Goal: Task Accomplishment & Management: Manage account settings

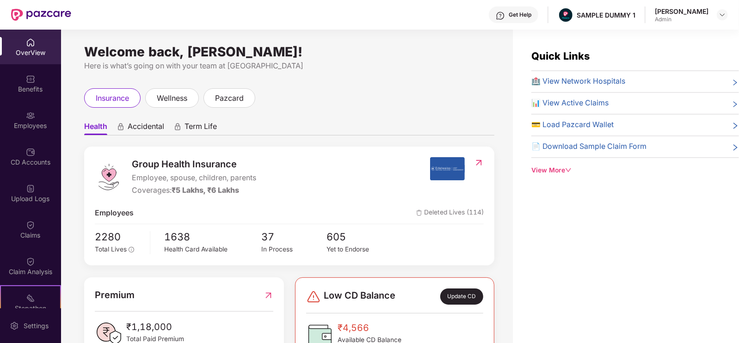
click at [21, 51] on div "OverView" at bounding box center [30, 52] width 61 height 9
click at [30, 77] on img at bounding box center [30, 78] width 9 height 9
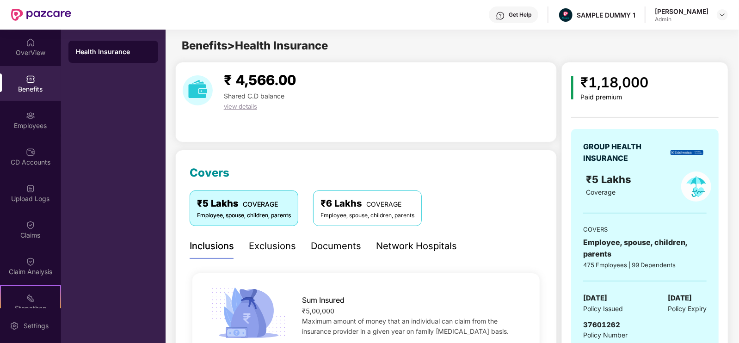
click at [20, 65] on div "OverView Benefits Employees CD Accounts Upload Logs Claims Claim Analysis Stepa…" at bounding box center [30, 169] width 61 height 279
click at [17, 48] on div "OverView" at bounding box center [30, 52] width 61 height 9
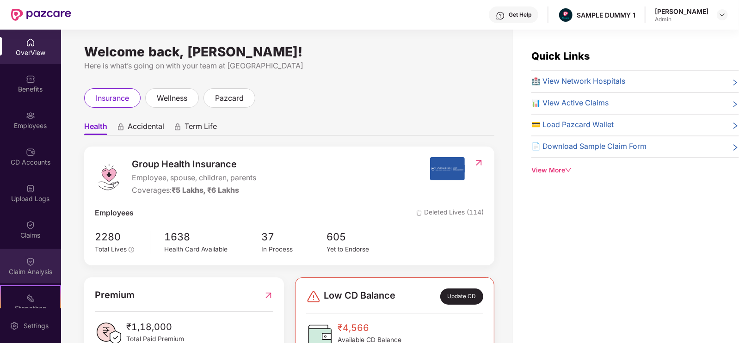
click at [30, 264] on img at bounding box center [30, 261] width 9 height 9
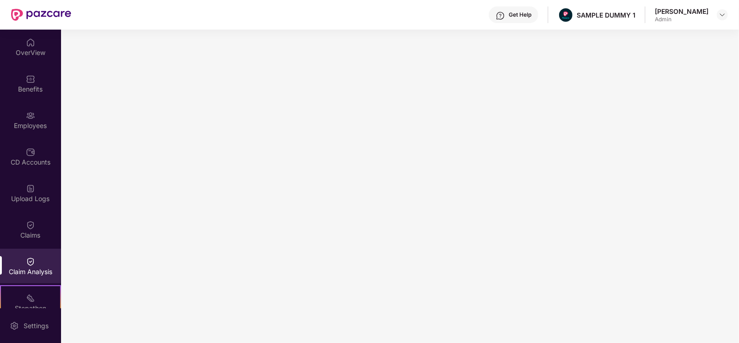
click at [280, 12] on div "Get Help SAMPLE DUMMY 1 [PERSON_NAME] Admin" at bounding box center [399, 15] width 657 height 30
drag, startPoint x: 29, startPoint y: 262, endPoint x: 14, endPoint y: 246, distance: 21.6
click at [14, 246] on div "Claims" at bounding box center [30, 229] width 61 height 35
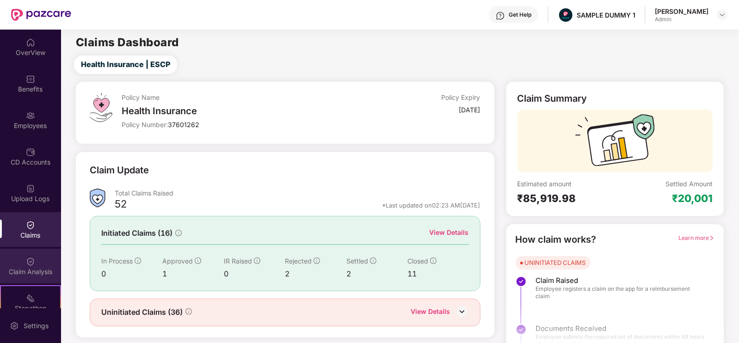
click at [24, 267] on div "Claim Analysis" at bounding box center [30, 271] width 61 height 9
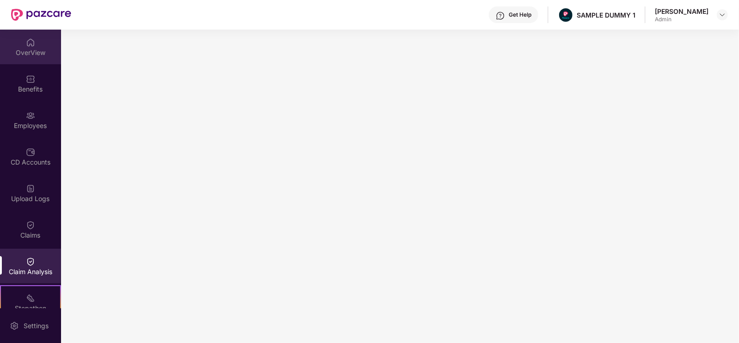
drag, startPoint x: 25, startPoint y: 60, endPoint x: 33, endPoint y: 36, distance: 25.5
click at [33, 36] on div "OverView" at bounding box center [30, 47] width 61 height 35
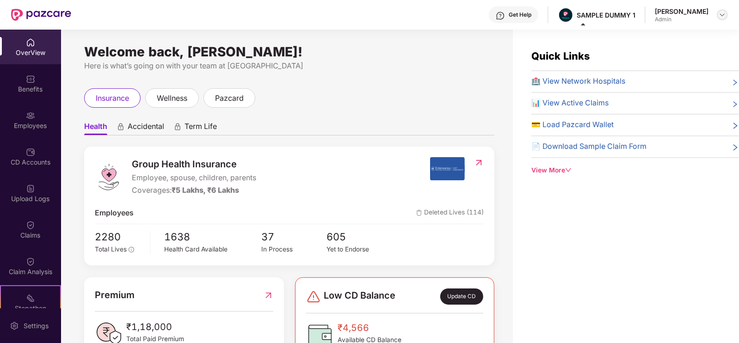
click at [720, 15] on img at bounding box center [722, 14] width 7 height 7
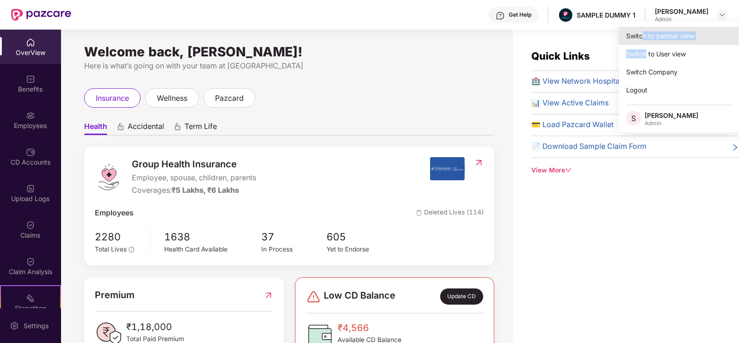
drag, startPoint x: 646, startPoint y: 45, endPoint x: 643, endPoint y: 37, distance: 8.9
click at [643, 37] on div "Switch to partner view Switch to User view Switch Company Logout S [PERSON_NAME…" at bounding box center [679, 76] width 120 height 111
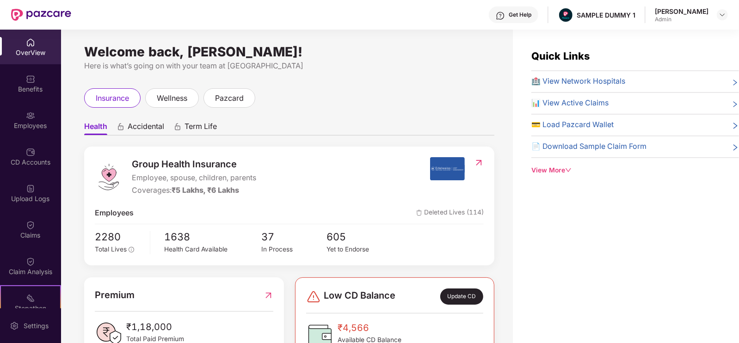
click at [643, 37] on div "Quick Links 🏥 View Network Hospitals 📊 View Active Claims 💳 Load Pazcard Wallet…" at bounding box center [626, 201] width 226 height 343
click at [718, 14] on div at bounding box center [722, 14] width 11 height 11
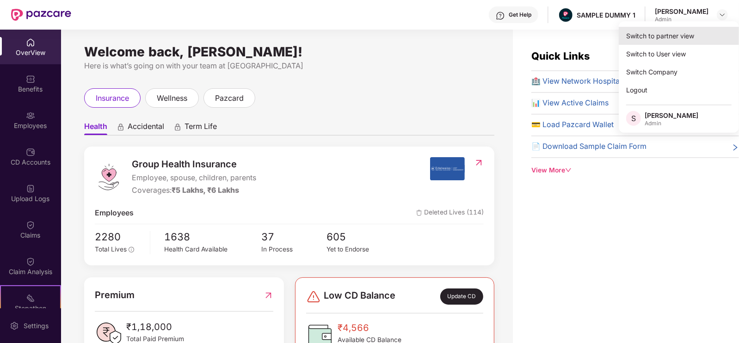
click at [688, 37] on div "Switch to partner view" at bounding box center [679, 36] width 120 height 18
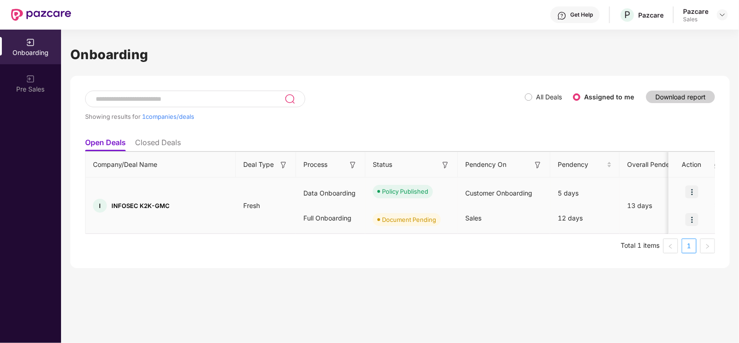
click at [681, 215] on div at bounding box center [692, 220] width 46 height 28
click at [686, 218] on img at bounding box center [692, 219] width 13 height 13
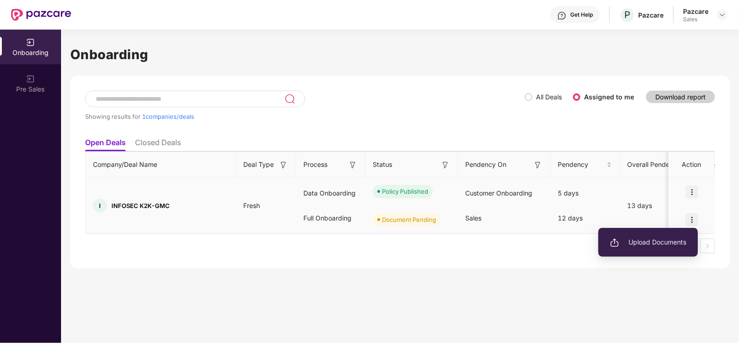
click at [677, 239] on span "Upload Documents" at bounding box center [648, 242] width 76 height 10
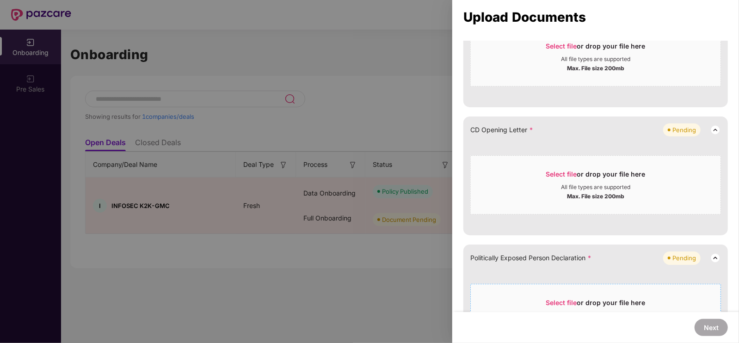
scroll to position [254, 0]
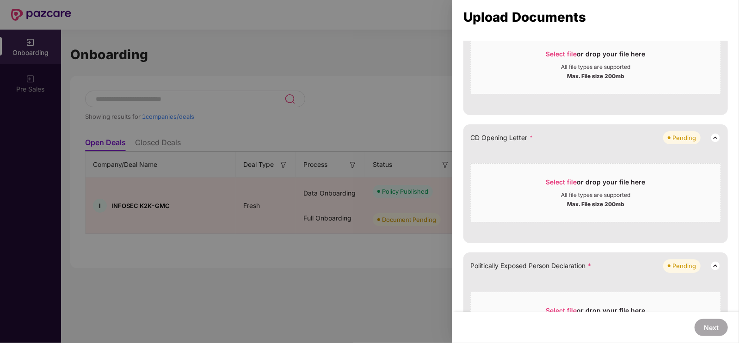
click at [438, 104] on div at bounding box center [369, 171] width 739 height 343
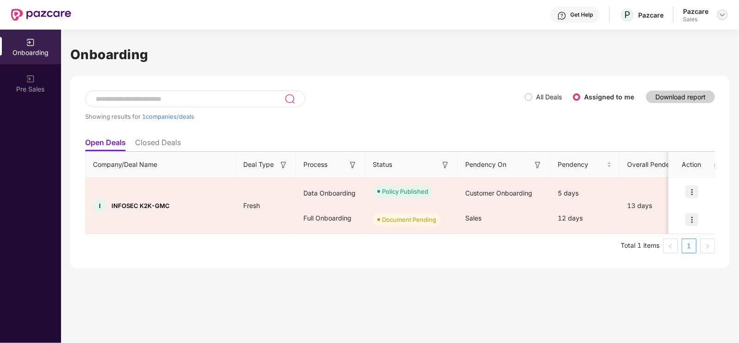
click at [722, 13] on img at bounding box center [722, 14] width 7 height 7
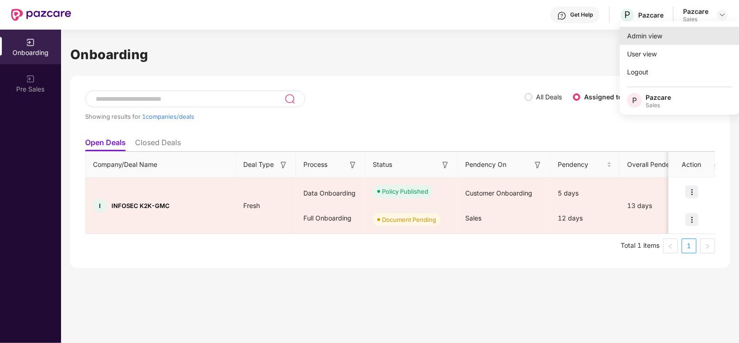
click at [664, 39] on div "Admin view" at bounding box center [680, 36] width 120 height 18
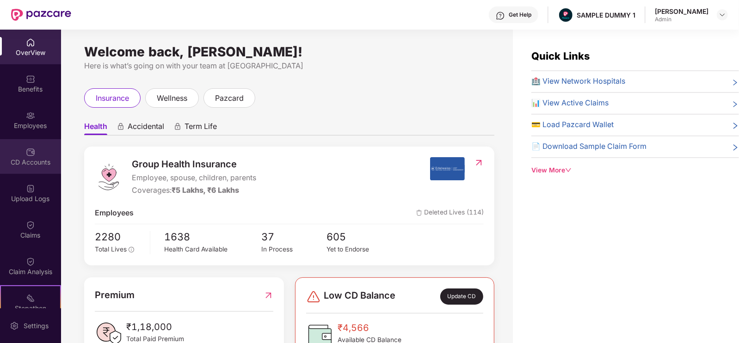
click at [42, 155] on div "CD Accounts" at bounding box center [30, 156] width 61 height 35
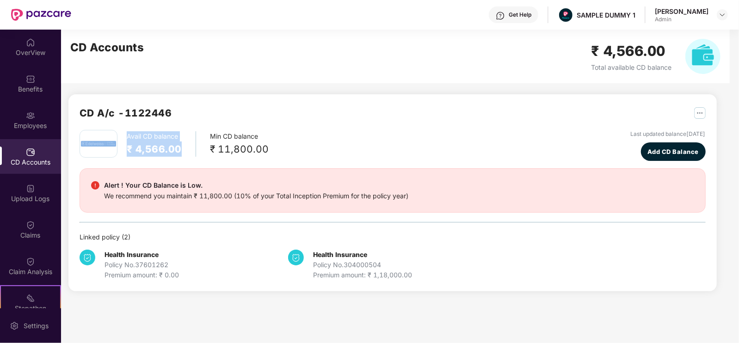
drag, startPoint x: 121, startPoint y: 150, endPoint x: 182, endPoint y: 153, distance: 61.6
click at [182, 153] on div "Avail CD balance ₹ 4,566.00 Min CD balance ₹ 11,800.00" at bounding box center [174, 144] width 189 height 28
click at [505, 184] on div "Alert ! Your CD Balance is Low. We recommend you maintain ₹ 11,800.00 (10% of y…" at bounding box center [392, 190] width 603 height 21
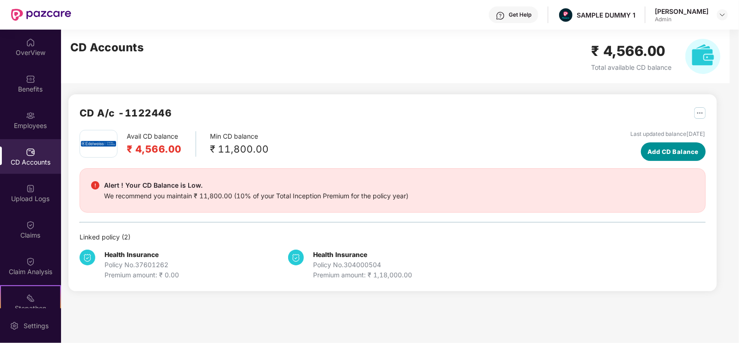
click at [648, 154] on span "Add CD Balance" at bounding box center [673, 151] width 51 height 9
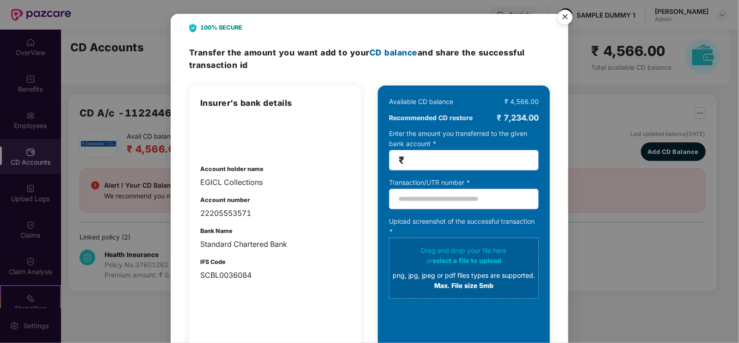
scroll to position [1, 0]
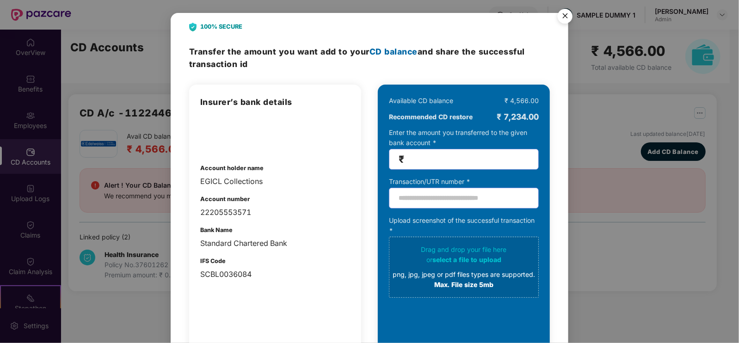
click at [567, 15] on img "Close" at bounding box center [565, 18] width 26 height 26
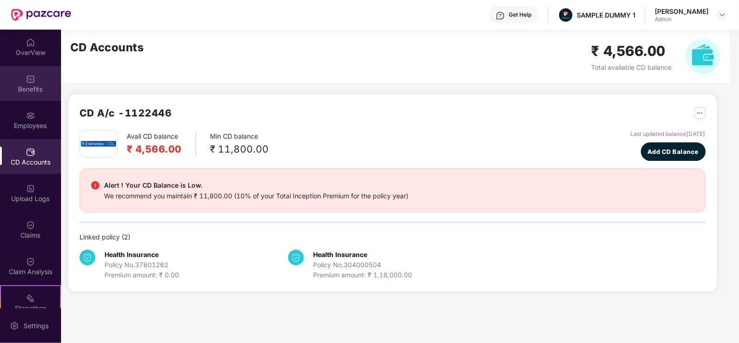
click at [34, 90] on div "Benefits" at bounding box center [30, 89] width 61 height 9
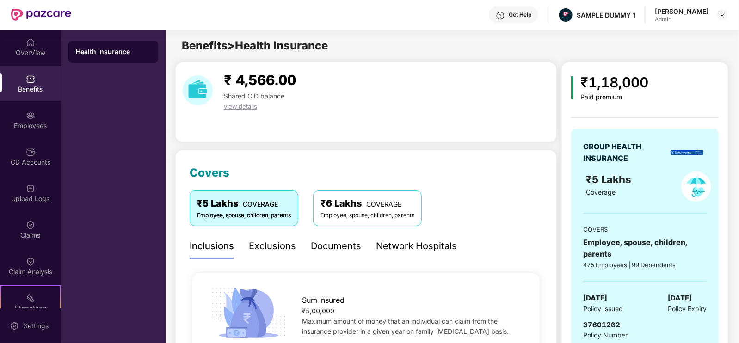
click at [274, 241] on div "Exclusions" at bounding box center [272, 246] width 47 height 14
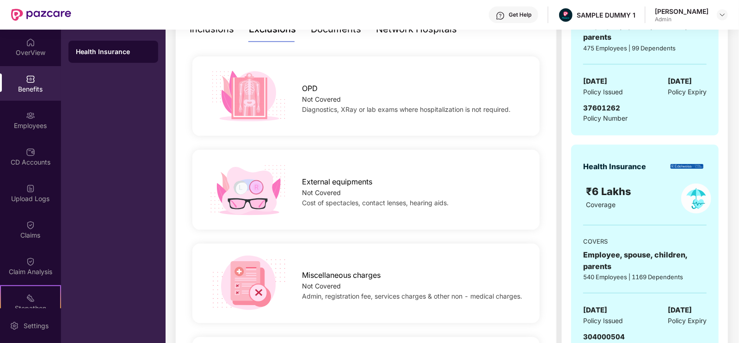
scroll to position [139, 0]
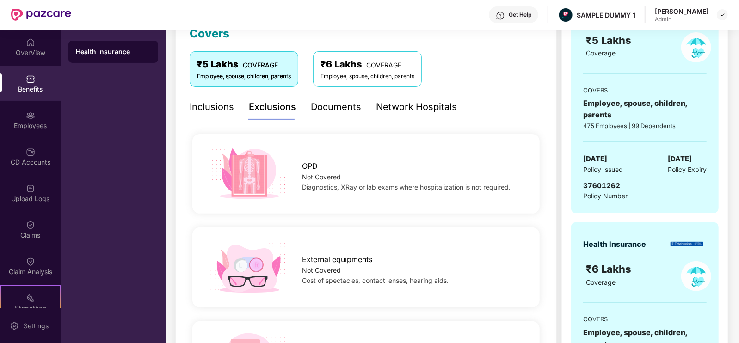
click at [325, 111] on div "Documents" at bounding box center [336, 107] width 50 height 14
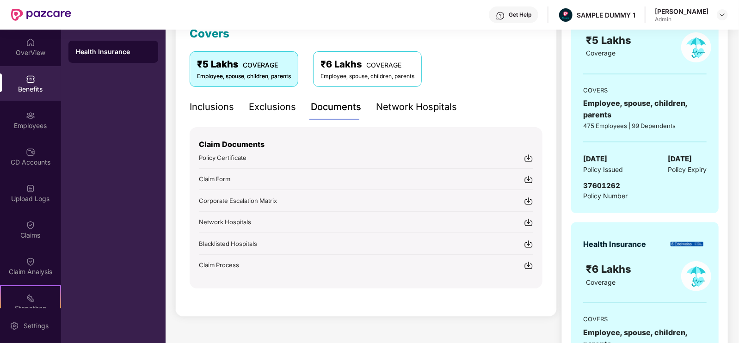
click at [382, 111] on div "Network Hospitals" at bounding box center [416, 107] width 81 height 14
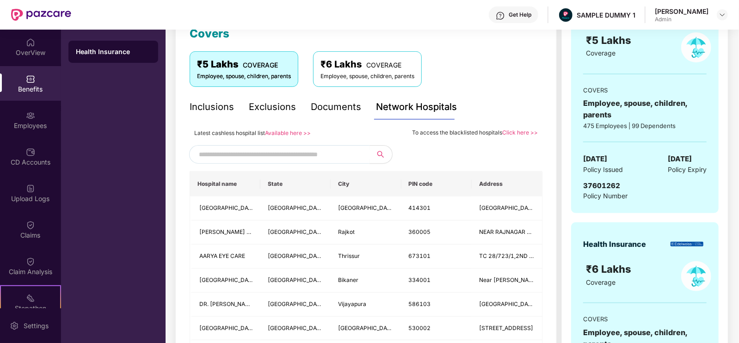
click at [338, 155] on input "text" at bounding box center [278, 155] width 158 height 14
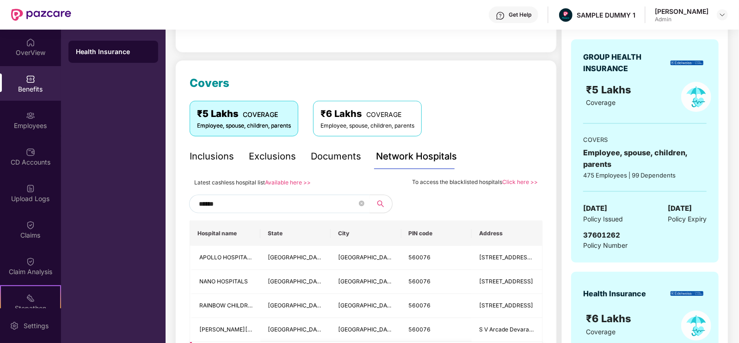
scroll to position [0, 0]
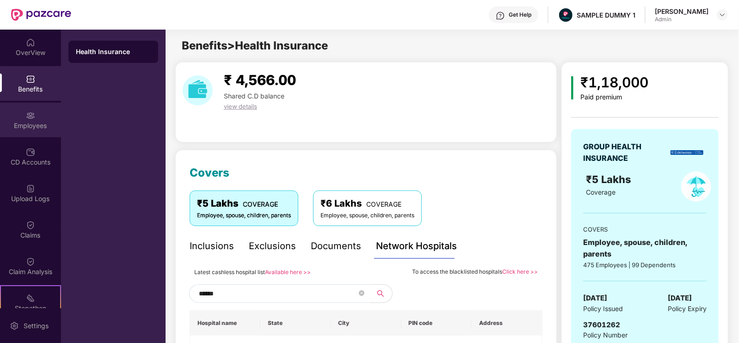
type input "******"
click at [39, 110] on div "Employees" at bounding box center [30, 120] width 61 height 35
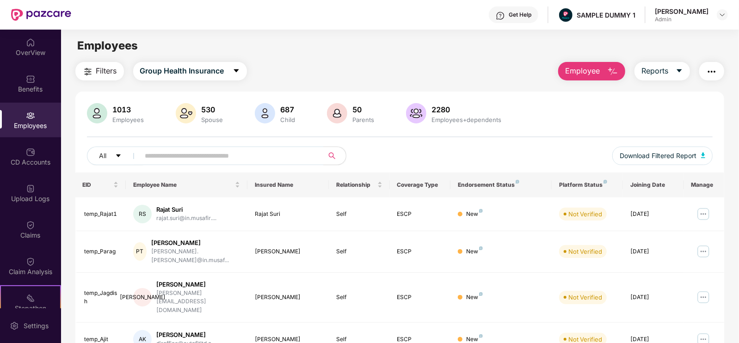
click at [569, 68] on span "Employee" at bounding box center [582, 71] width 35 height 12
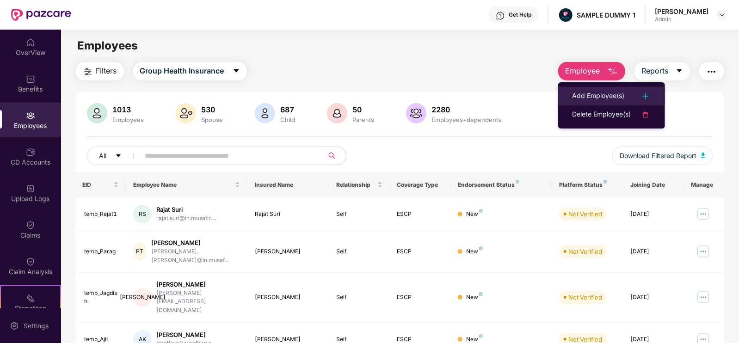
click at [580, 94] on div "Add Employee(s)" at bounding box center [598, 96] width 52 height 11
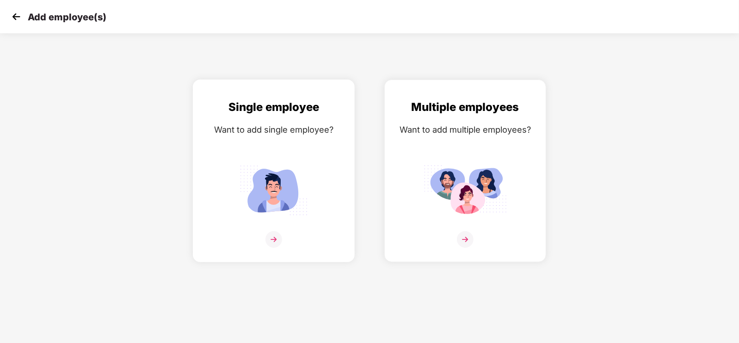
click at [309, 192] on img at bounding box center [273, 190] width 83 height 58
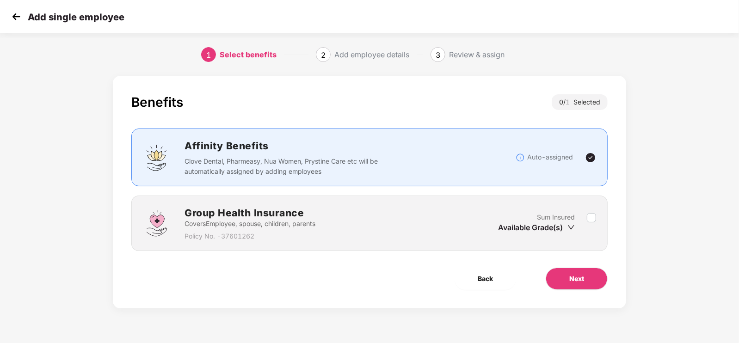
click at [532, 267] on div "Benefits 0 / 1 Selected Affinity Benefits Clove Dental, Pharmeasy, Nua Women, P…" at bounding box center [370, 192] width 514 height 233
click at [559, 274] on button "Next" at bounding box center [577, 279] width 62 height 22
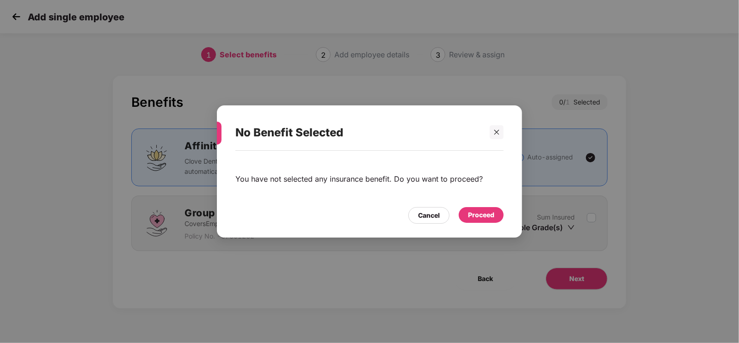
click at [472, 222] on div "Proceed" at bounding box center [481, 215] width 45 height 16
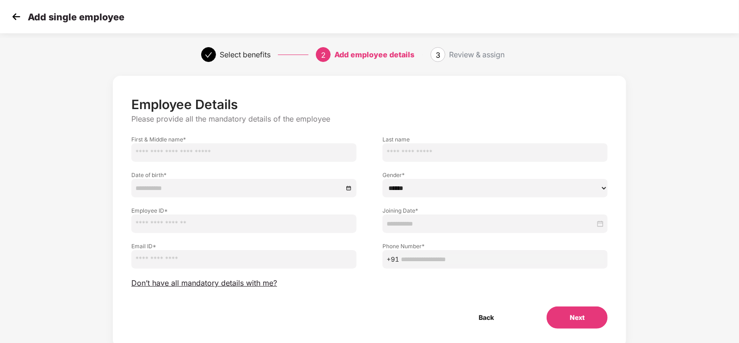
click at [16, 14] on img at bounding box center [16, 17] width 14 height 14
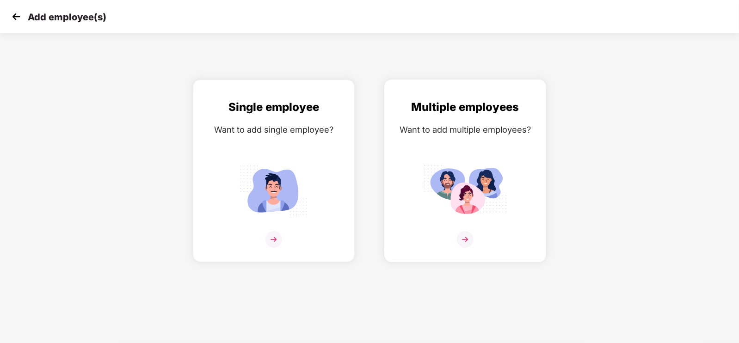
click at [420, 150] on div "Multiple employees Want to add multiple employees?" at bounding box center [465, 179] width 142 height 161
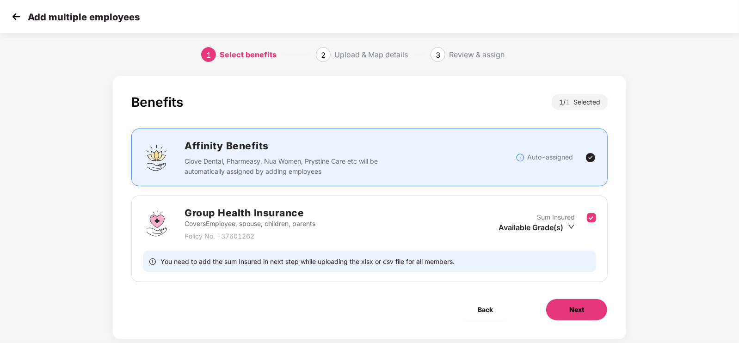
click at [566, 307] on button "Next" at bounding box center [577, 310] width 62 height 22
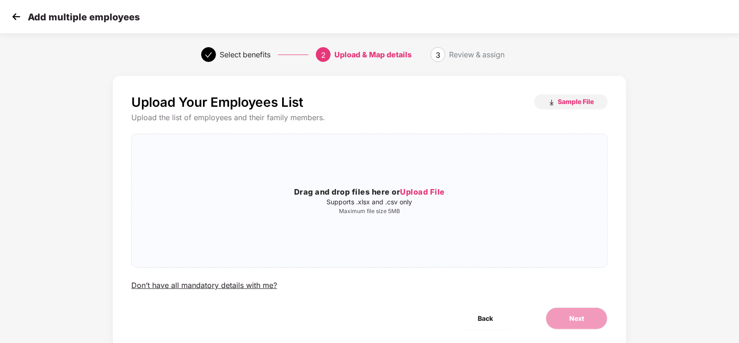
click at [13, 15] on img at bounding box center [16, 17] width 14 height 14
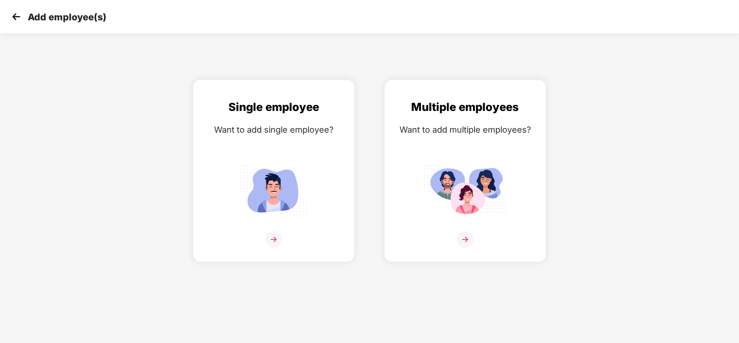
click at [13, 15] on img at bounding box center [16, 17] width 14 height 14
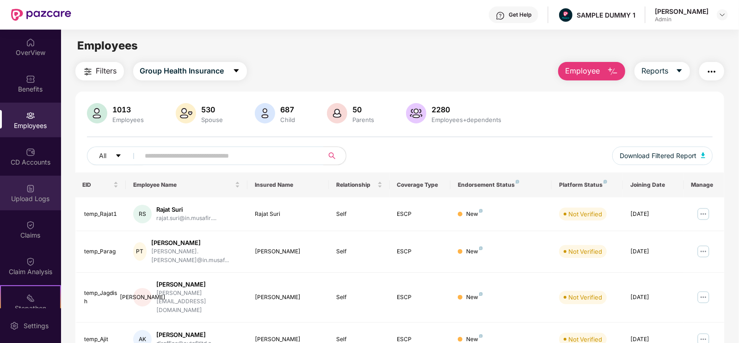
click at [39, 200] on div "Upload Logs" at bounding box center [30, 198] width 61 height 9
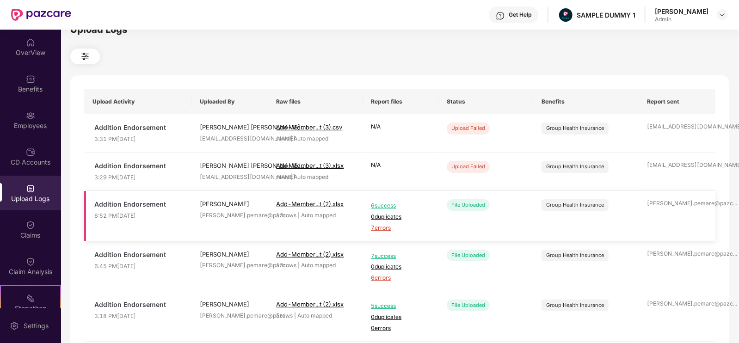
scroll to position [158, 0]
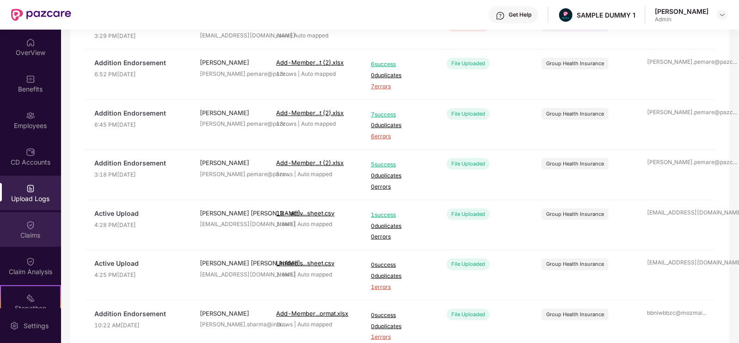
click at [28, 239] on div "Claims" at bounding box center [30, 235] width 61 height 9
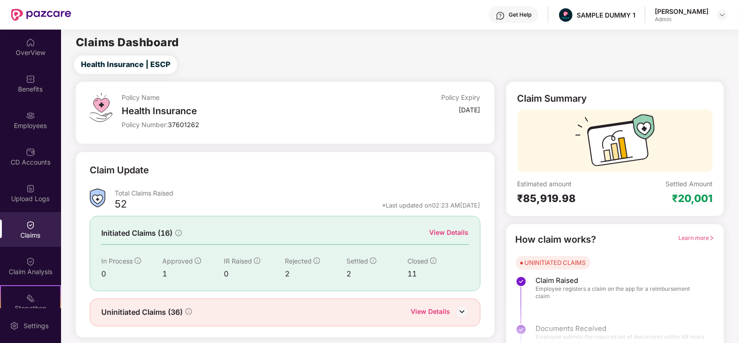
scroll to position [19, 0]
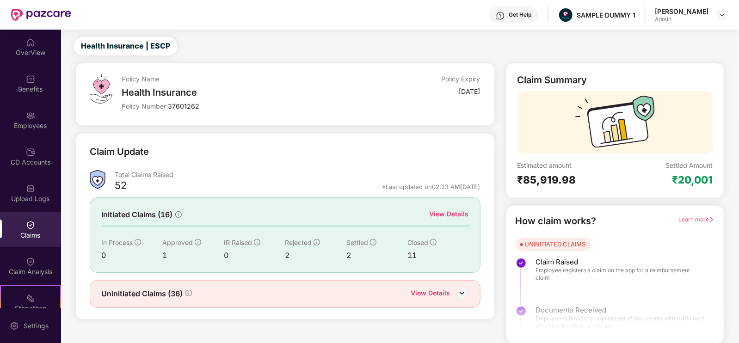
click at [437, 208] on div "Initiated Claims (16) View Details In Process 0 Approved 1 IR Raised 0 Rejected…" at bounding box center [285, 235] width 391 height 75
click at [444, 216] on div "View Details" at bounding box center [449, 214] width 39 height 10
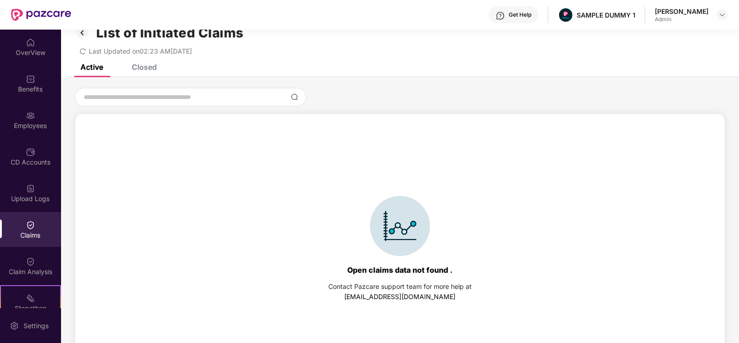
click at [152, 68] on div "Closed" at bounding box center [144, 66] width 25 height 9
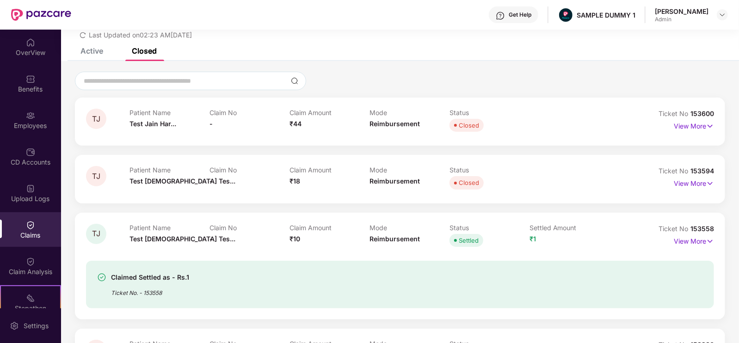
scroll to position [65, 0]
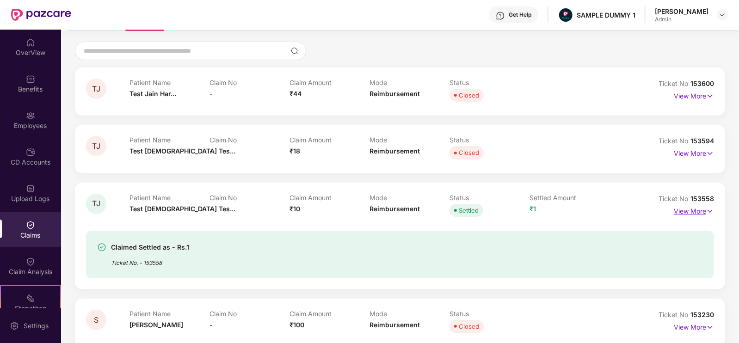
click at [708, 208] on img at bounding box center [710, 211] width 8 height 10
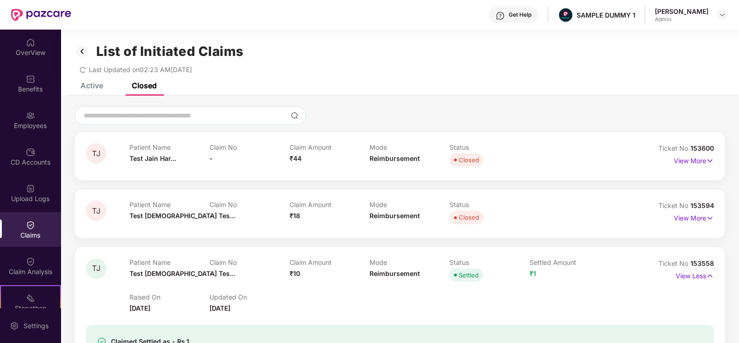
scroll to position [34, 0]
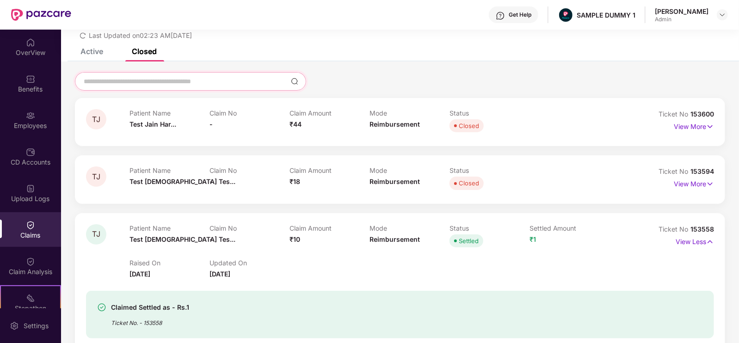
click at [178, 81] on input at bounding box center [185, 82] width 204 height 10
click at [34, 265] on div "Claim Analysis" at bounding box center [30, 266] width 61 height 35
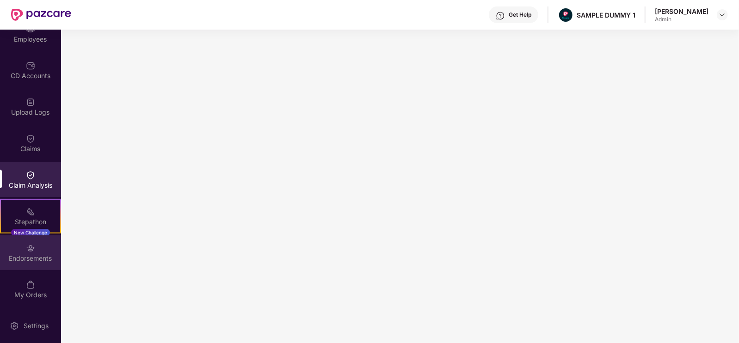
scroll to position [123, 0]
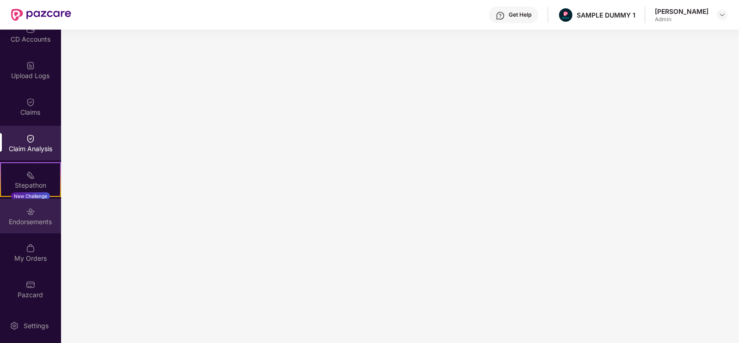
click at [29, 212] on img at bounding box center [30, 211] width 9 height 9
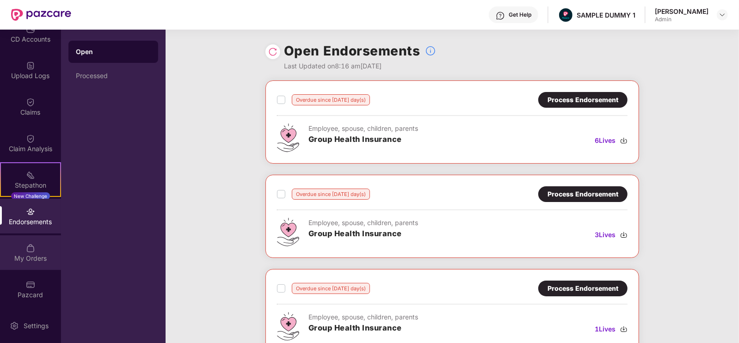
click at [26, 246] on img at bounding box center [30, 248] width 9 height 9
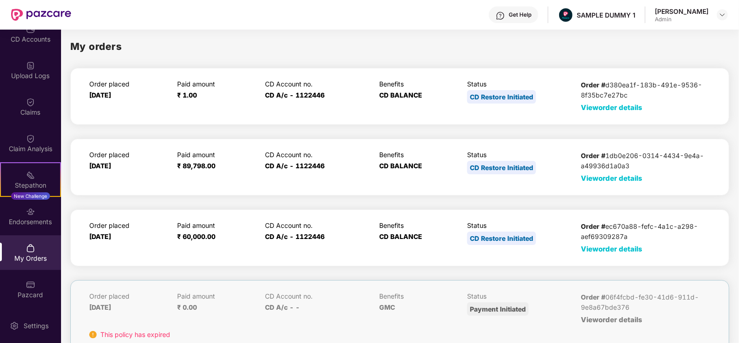
click at [626, 252] on span "View order details" at bounding box center [612, 249] width 62 height 9
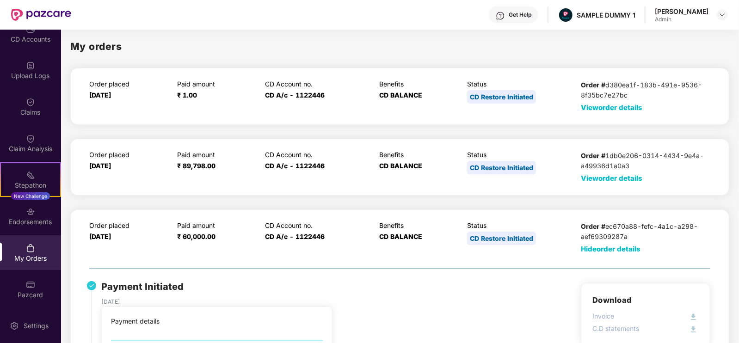
scroll to position [218, 0]
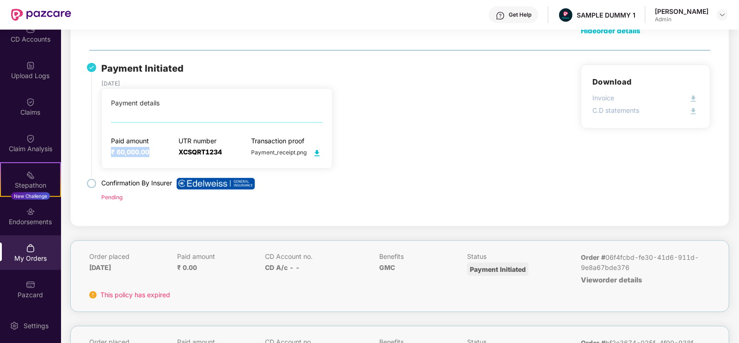
drag, startPoint x: 107, startPoint y: 149, endPoint x: 151, endPoint y: 150, distance: 44.0
click at [151, 150] on div "Payment details Paid amount ₹ 60,000.00 UTR number XCSQRT1234 Transaction proof…" at bounding box center [216, 128] width 231 height 80
drag, startPoint x: 169, startPoint y: 152, endPoint x: 224, endPoint y: 151, distance: 55.5
click at [224, 151] on div "Paid amount ₹ 60,000.00 UTR number XCSQRT1234 Transaction proof Payment_receipt…" at bounding box center [217, 148] width 212 height 22
drag, startPoint x: 243, startPoint y: 151, endPoint x: 319, endPoint y: 149, distance: 75.9
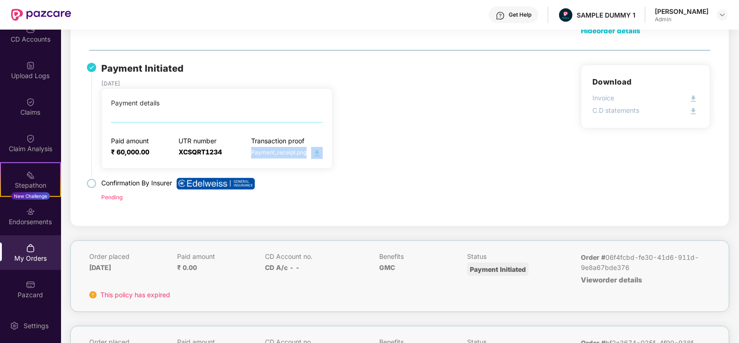
click at [319, 149] on div "Paid amount ₹ 60,000.00 UTR number XCSQRT1234 Transaction proof Payment_receipt…" at bounding box center [217, 148] width 212 height 22
click at [359, 149] on div "Payment Initiated [DATE] Payment details Paid amount ₹ 60,000.00 UTR number XCS…" at bounding box center [250, 115] width 299 height 107
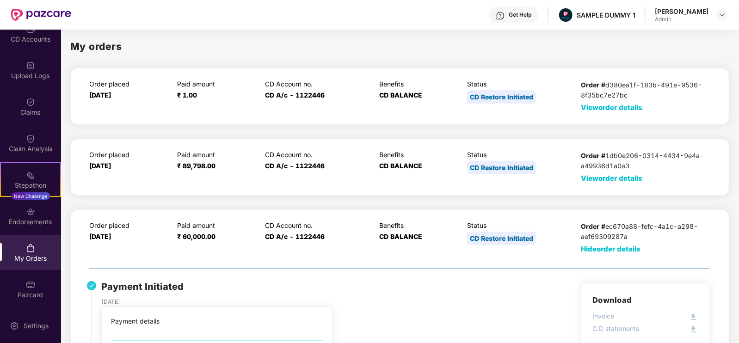
click at [532, 11] on div "Get Help" at bounding box center [520, 14] width 23 height 7
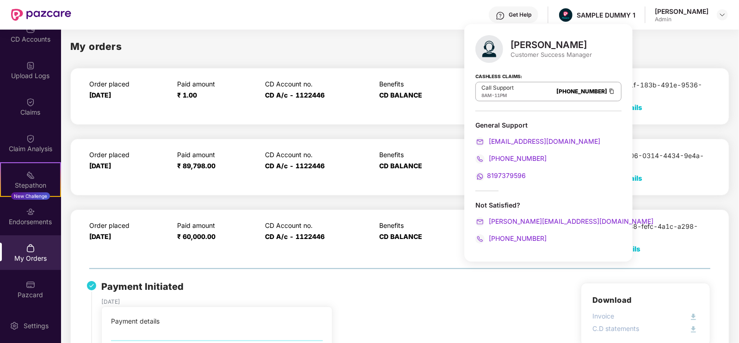
click at [455, 18] on div "Get Help SAMPLE DUMMY 1 [PERSON_NAME] Admin" at bounding box center [399, 15] width 657 height 30
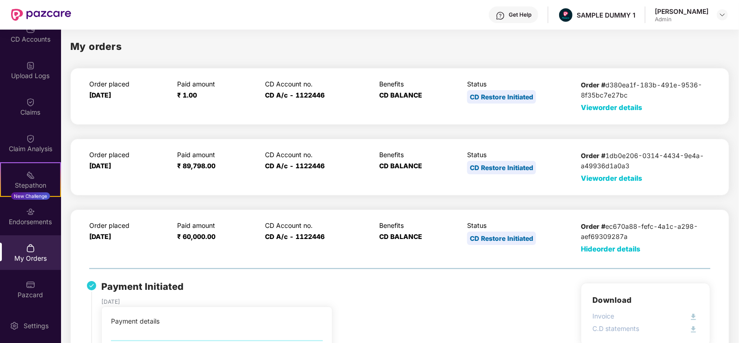
click at [526, 22] on div "Get Help" at bounding box center [514, 14] width 50 height 17
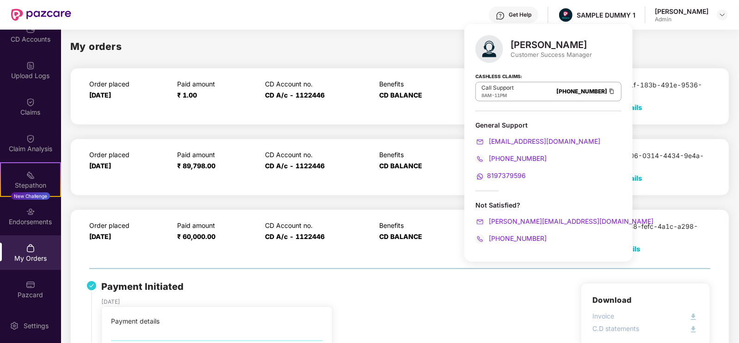
click at [526, 24] on div "[PERSON_NAME] Customer Success Manager Cashless Claims: Call Support 8AM - 11PM…" at bounding box center [548, 143] width 168 height 238
drag, startPoint x: 530, startPoint y: 12, endPoint x: 465, endPoint y: 10, distance: 64.8
click at [465, 10] on div "Get Help SAMPLE DUMMY 1 [PERSON_NAME] Admin" at bounding box center [399, 15] width 657 height 30
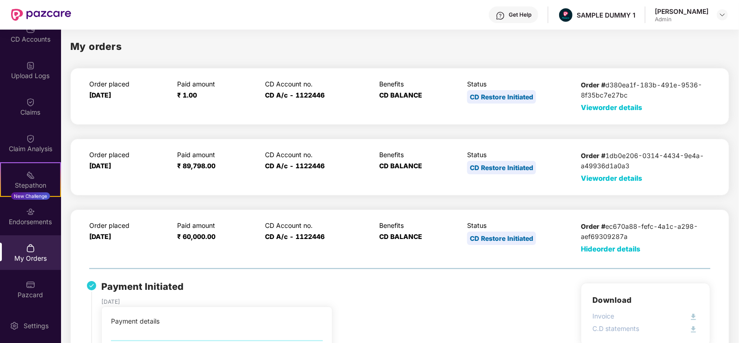
click at [465, 10] on div "Get Help SAMPLE DUMMY 1 [PERSON_NAME] Admin" at bounding box center [399, 15] width 657 height 30
